Goal: Communication & Community: Connect with others

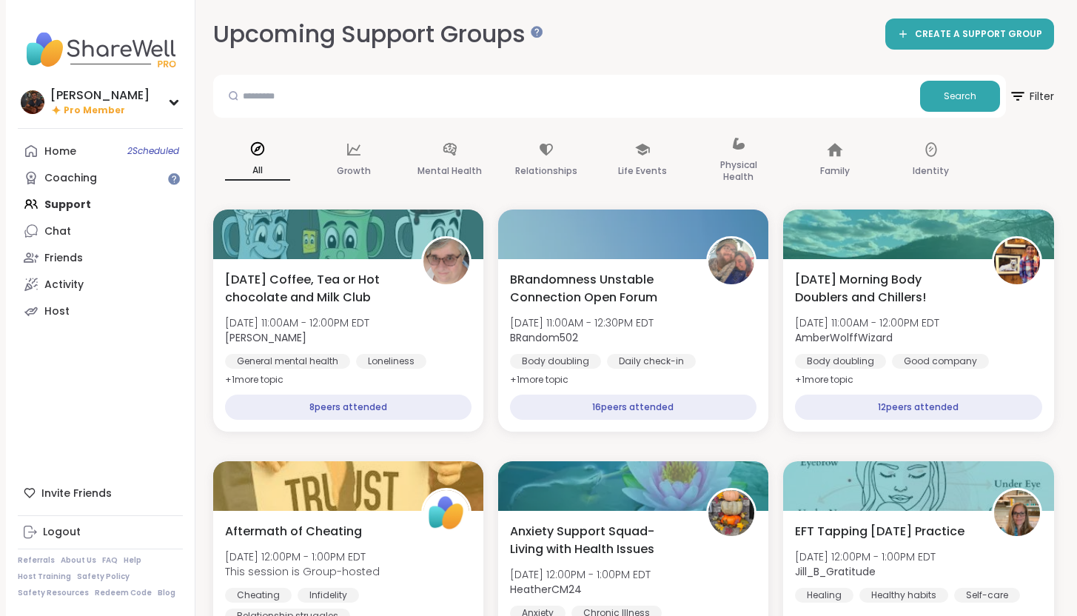
click at [18, 244] on link "Friends" at bounding box center [100, 257] width 165 height 27
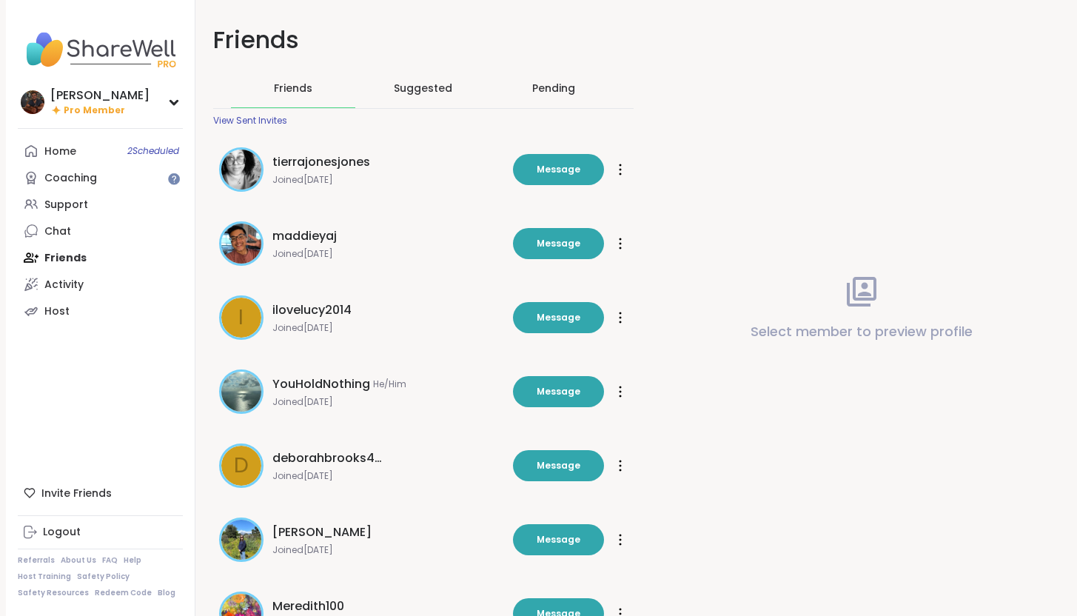
click link "Chat" at bounding box center [100, 231] width 165 height 27
